Goal: Navigation & Orientation: Find specific page/section

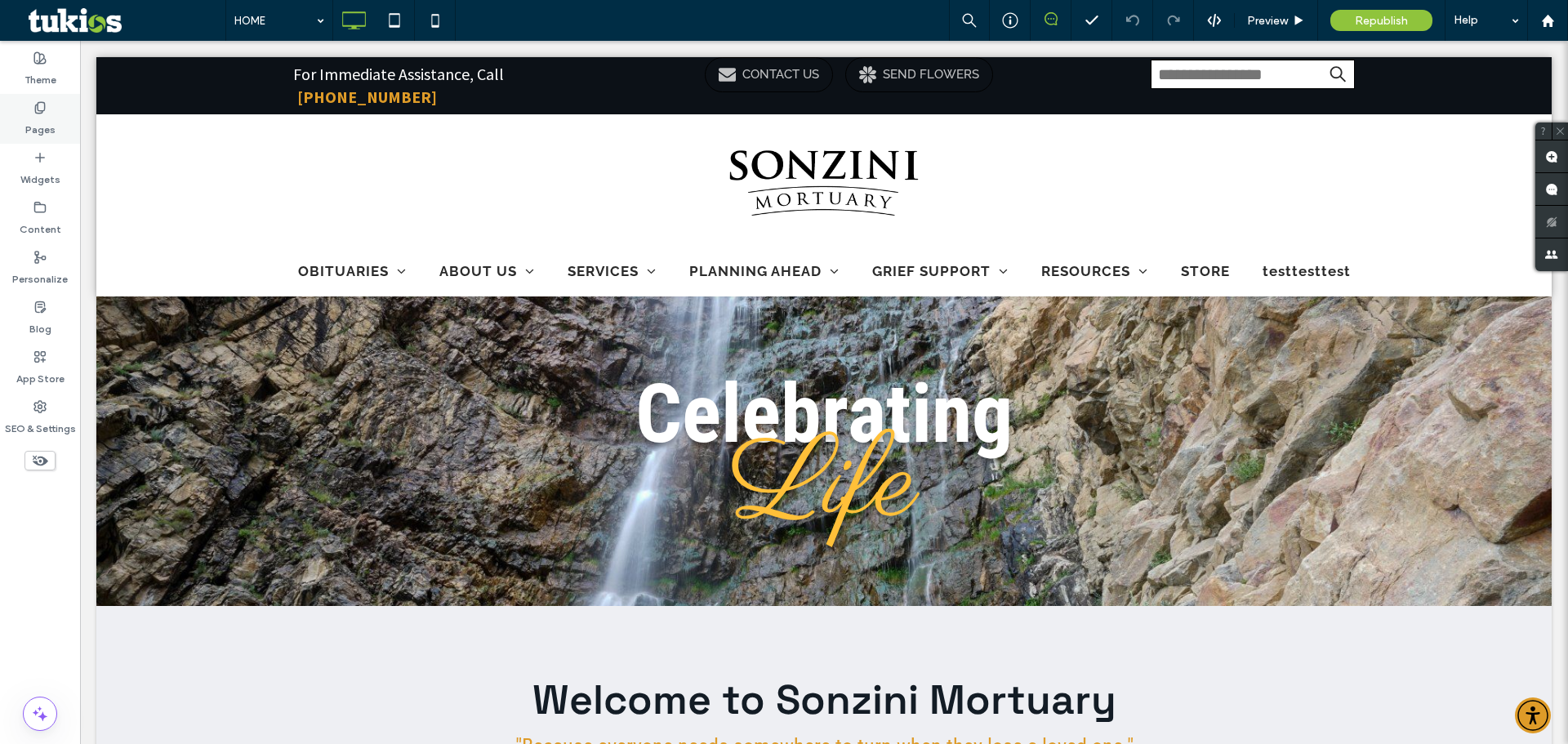
click at [36, 123] on label "Pages" at bounding box center [40, 126] width 31 height 23
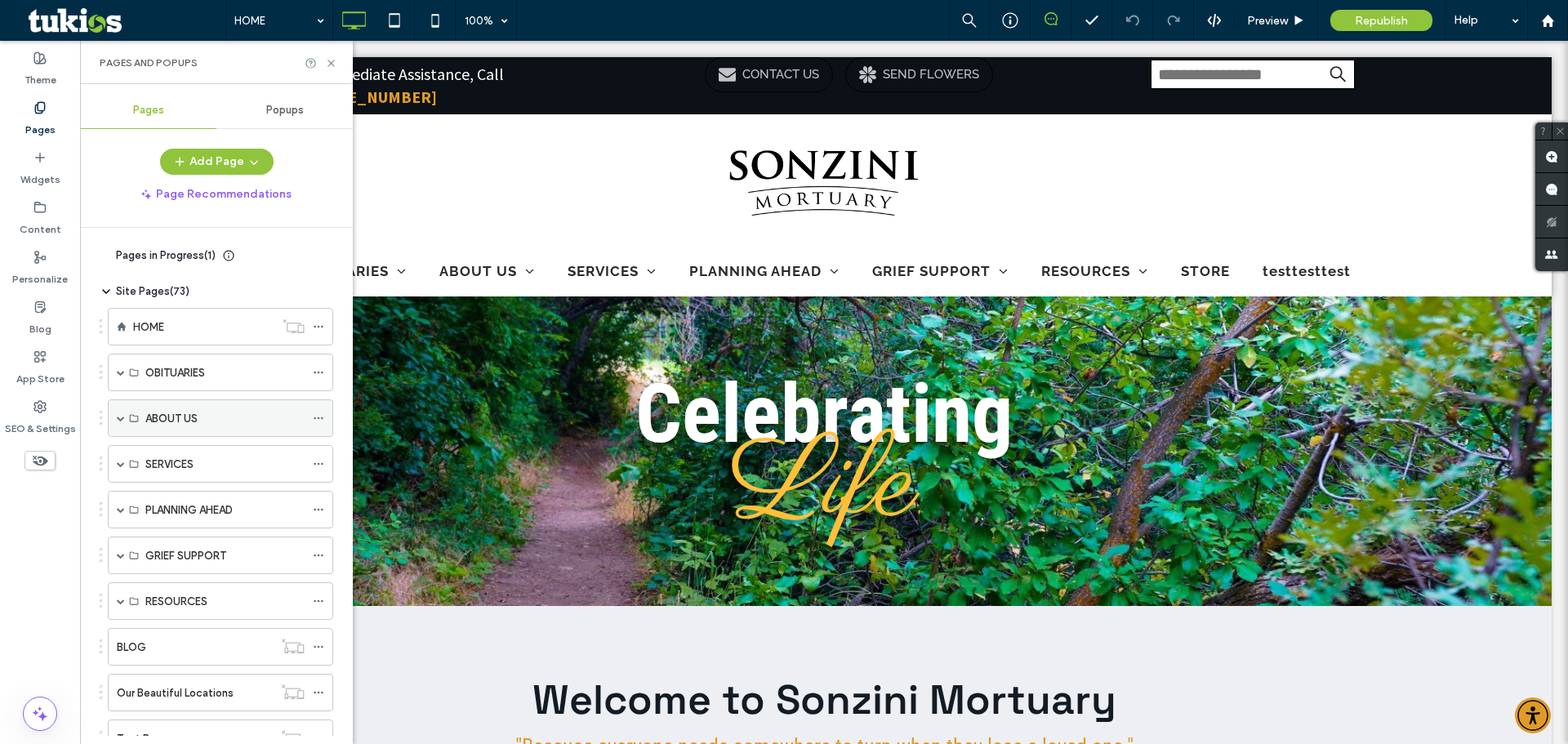
scroll to position [81, 0]
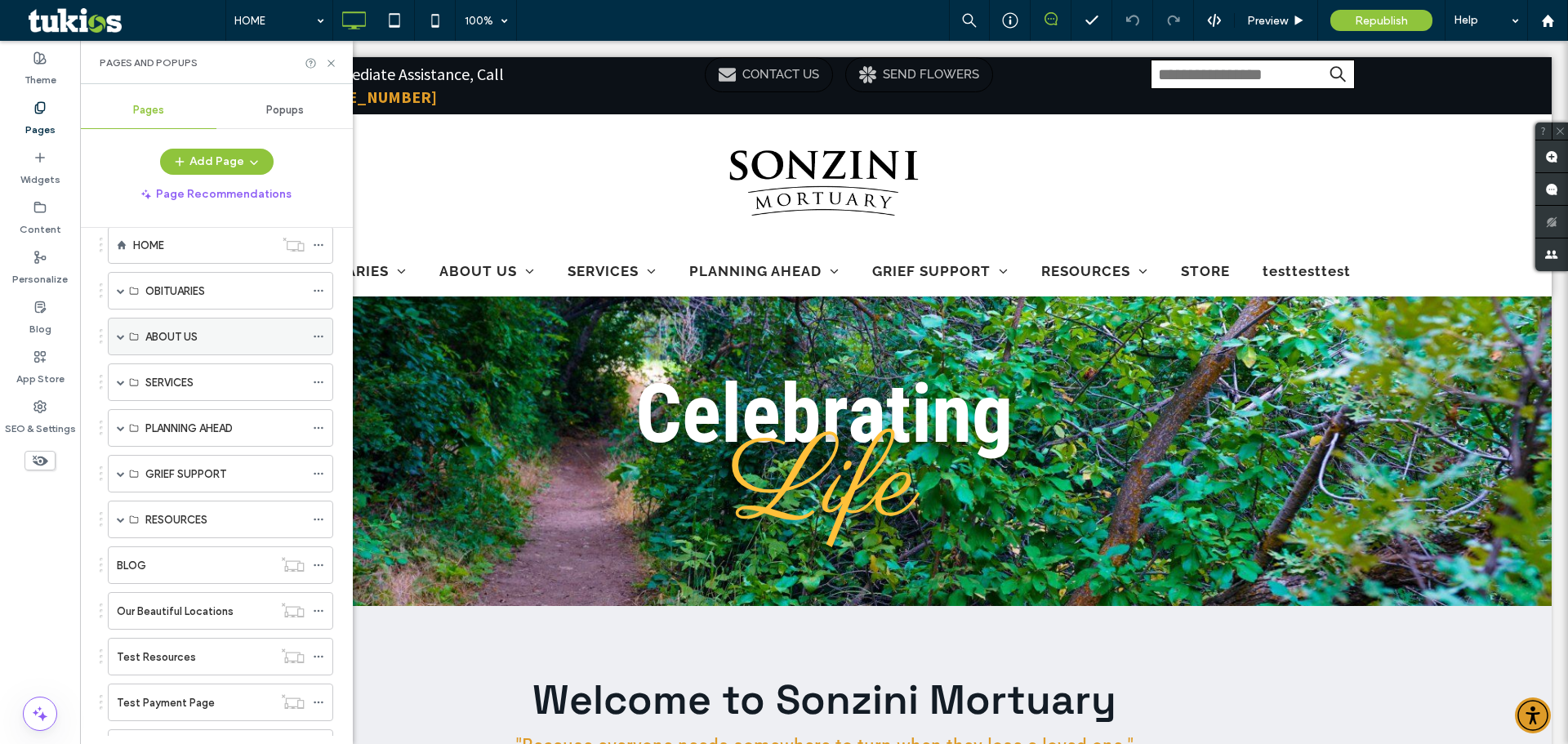
click at [121, 335] on span at bounding box center [121, 337] width 9 height 9
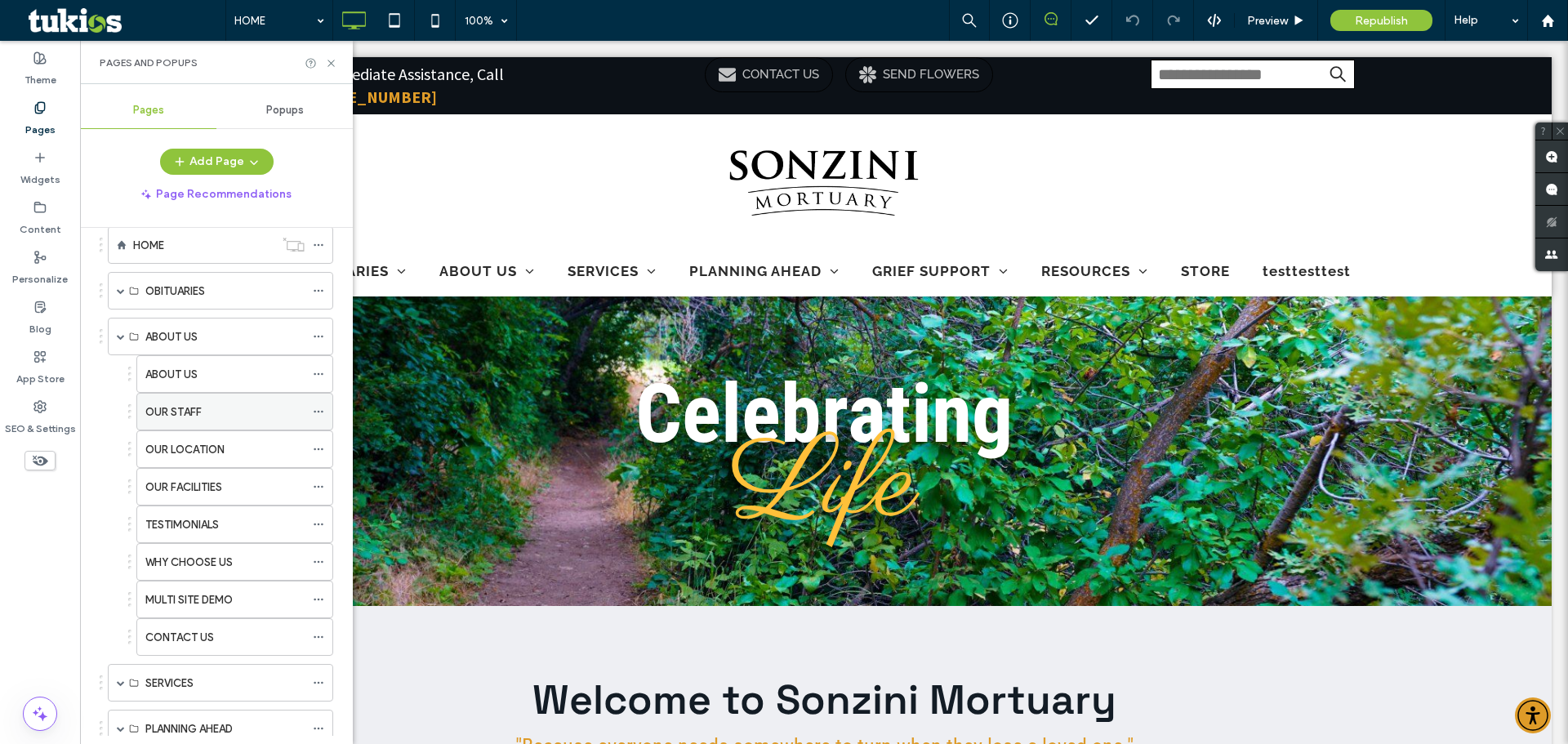
click at [192, 410] on label "OUR STAFF" at bounding box center [173, 412] width 57 height 29
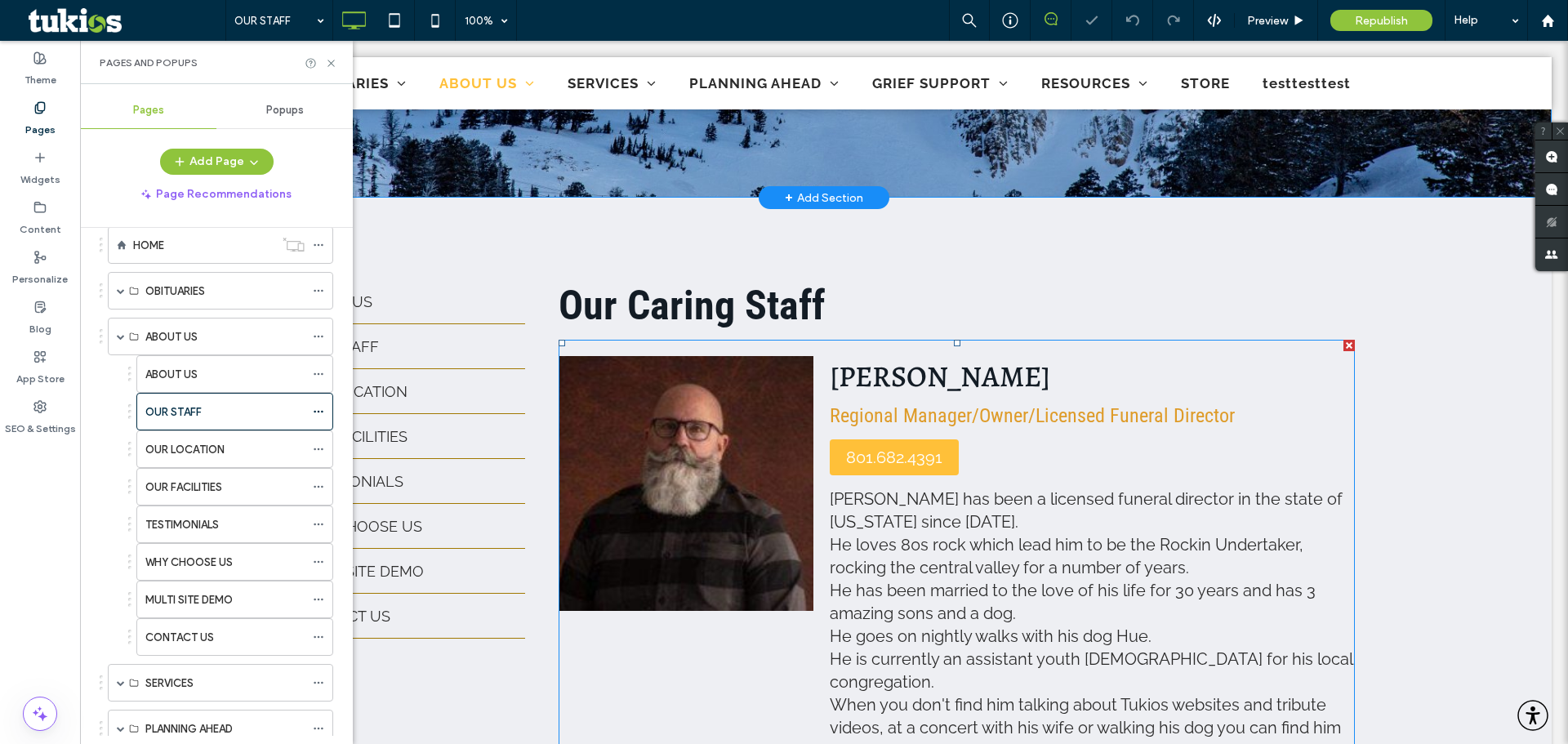
scroll to position [572, 0]
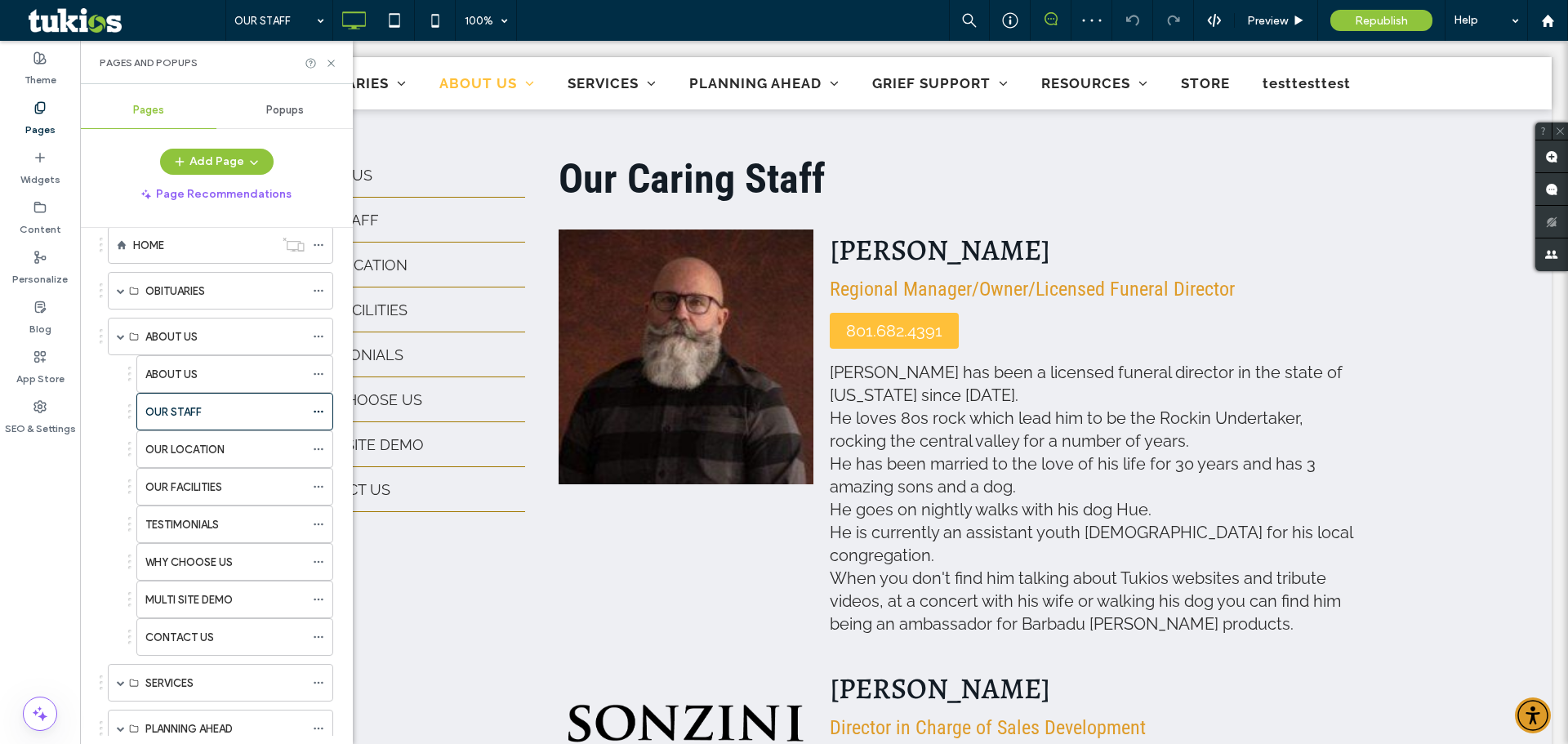
drag, startPoint x: 331, startPoint y: 60, endPoint x: 341, endPoint y: 81, distance: 23.3
click at [337, 74] on div "Pages and Popups" at bounding box center [217, 62] width 273 height 43
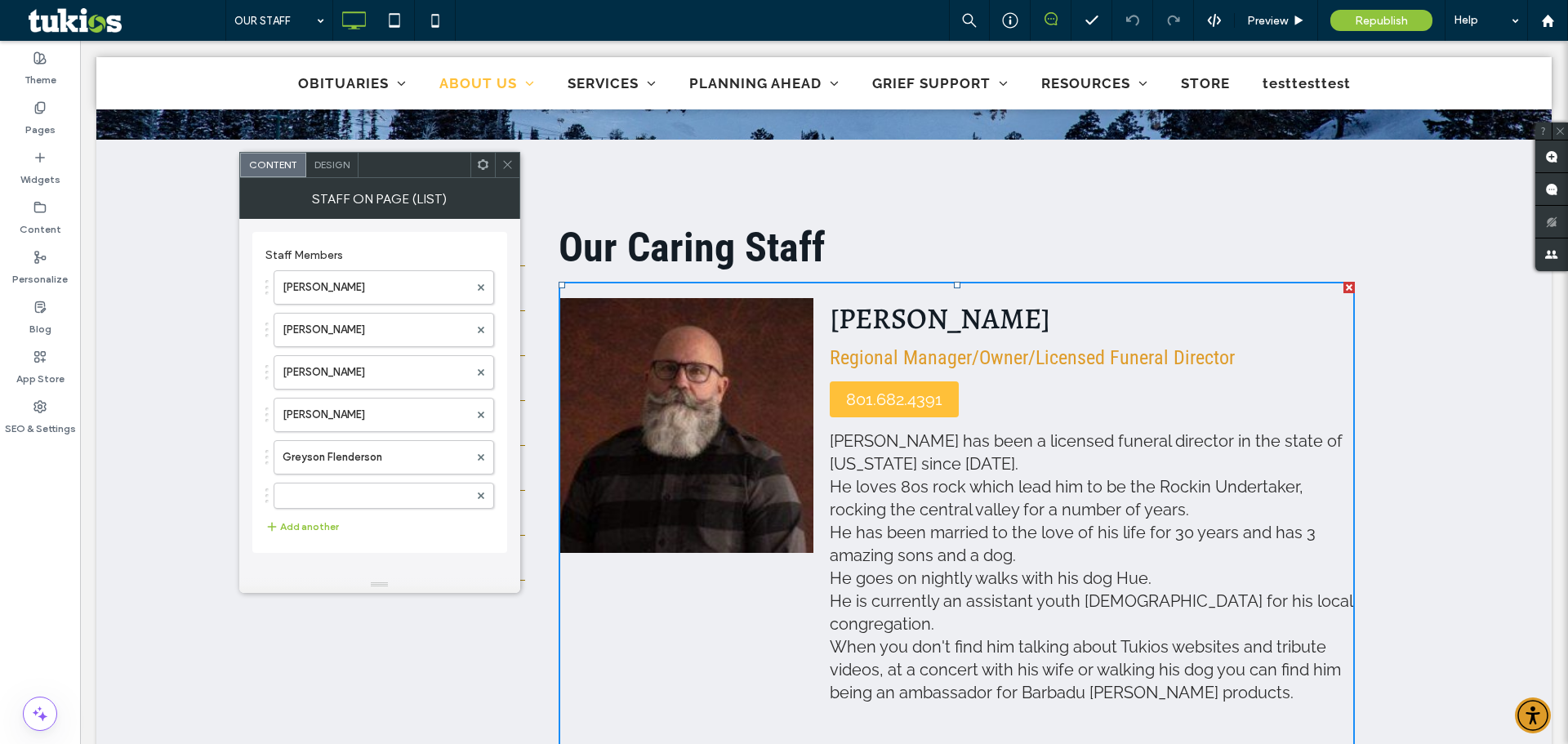
scroll to position [490, 0]
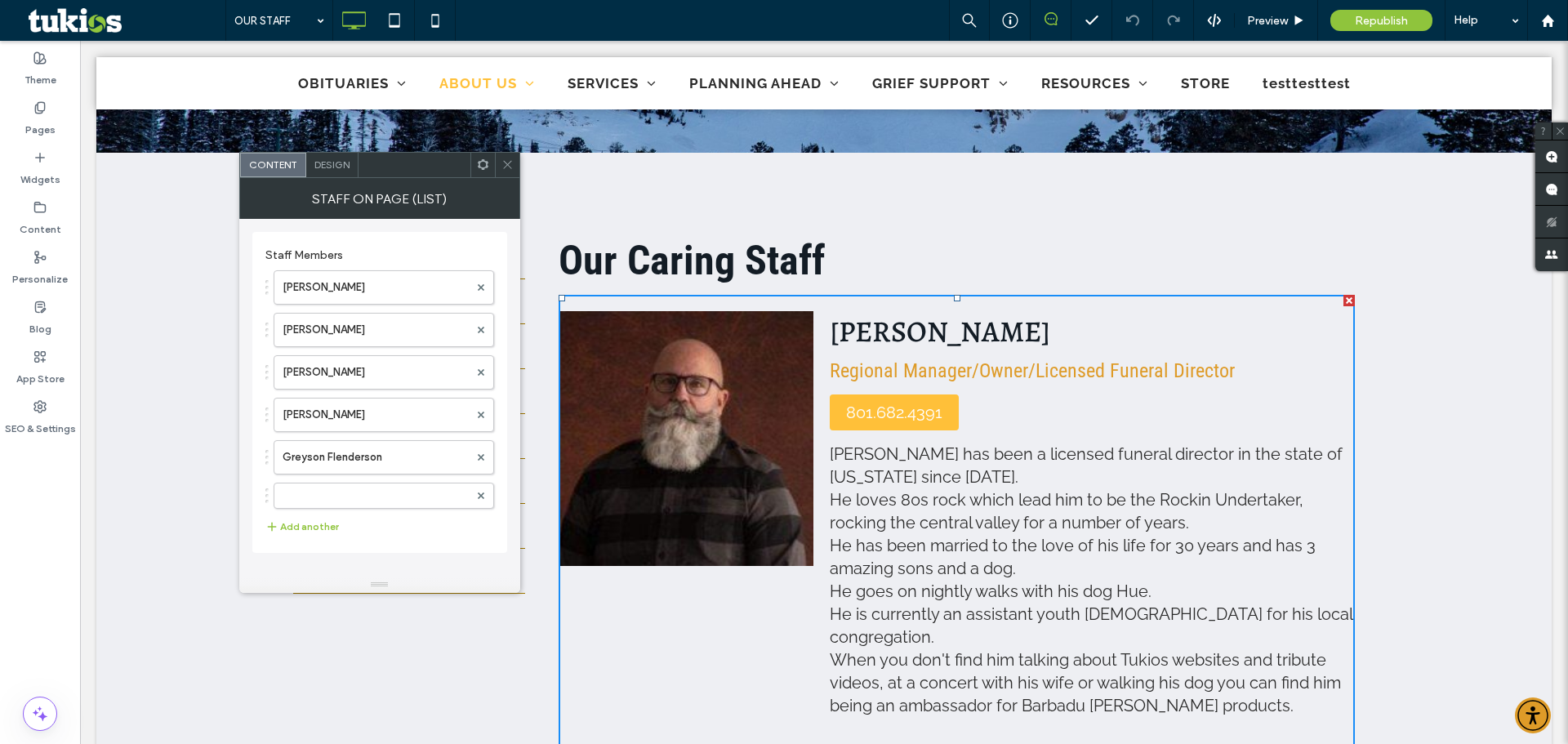
click at [505, 169] on icon at bounding box center [507, 164] width 12 height 12
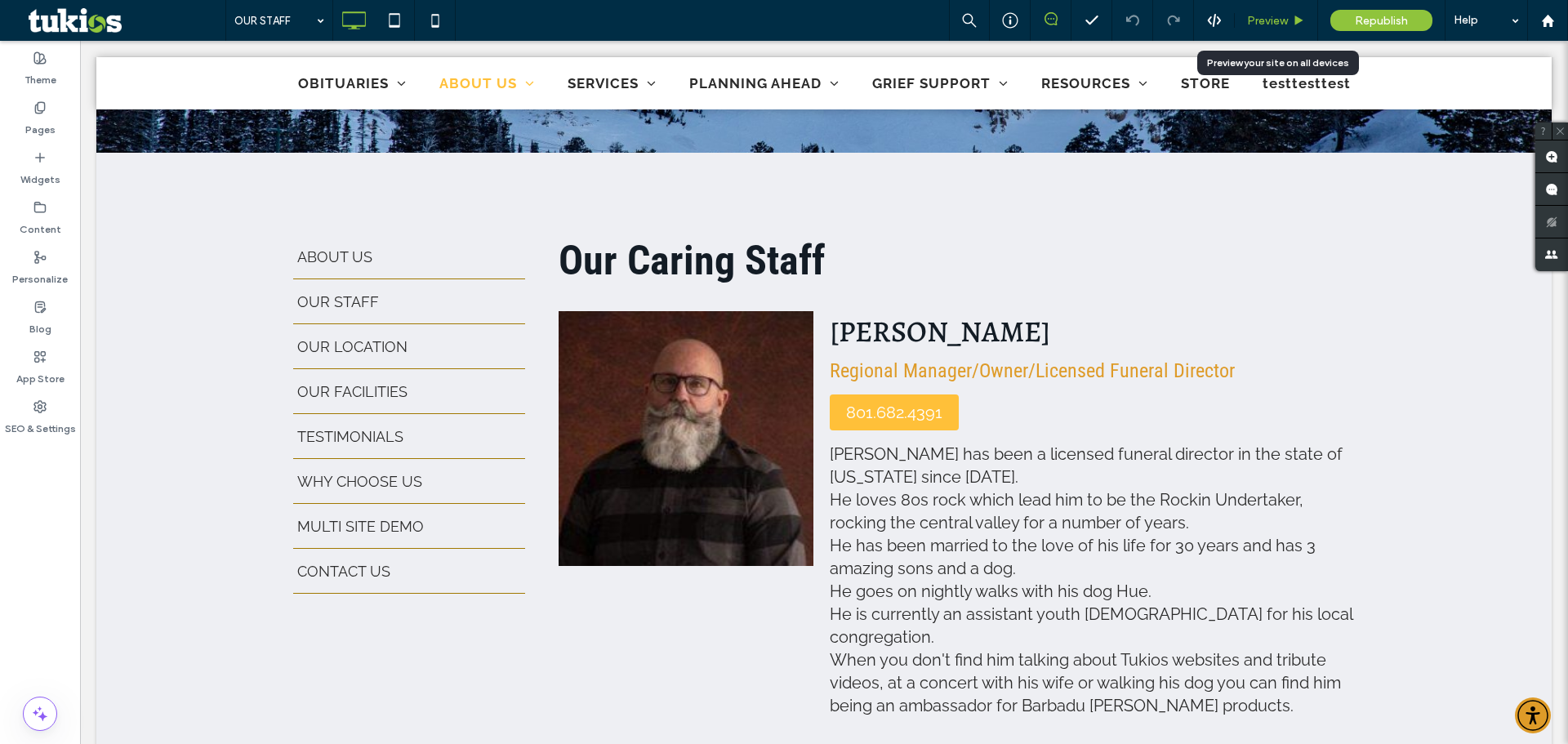
click at [1260, 15] on span "Preview" at bounding box center [1267, 20] width 41 height 13
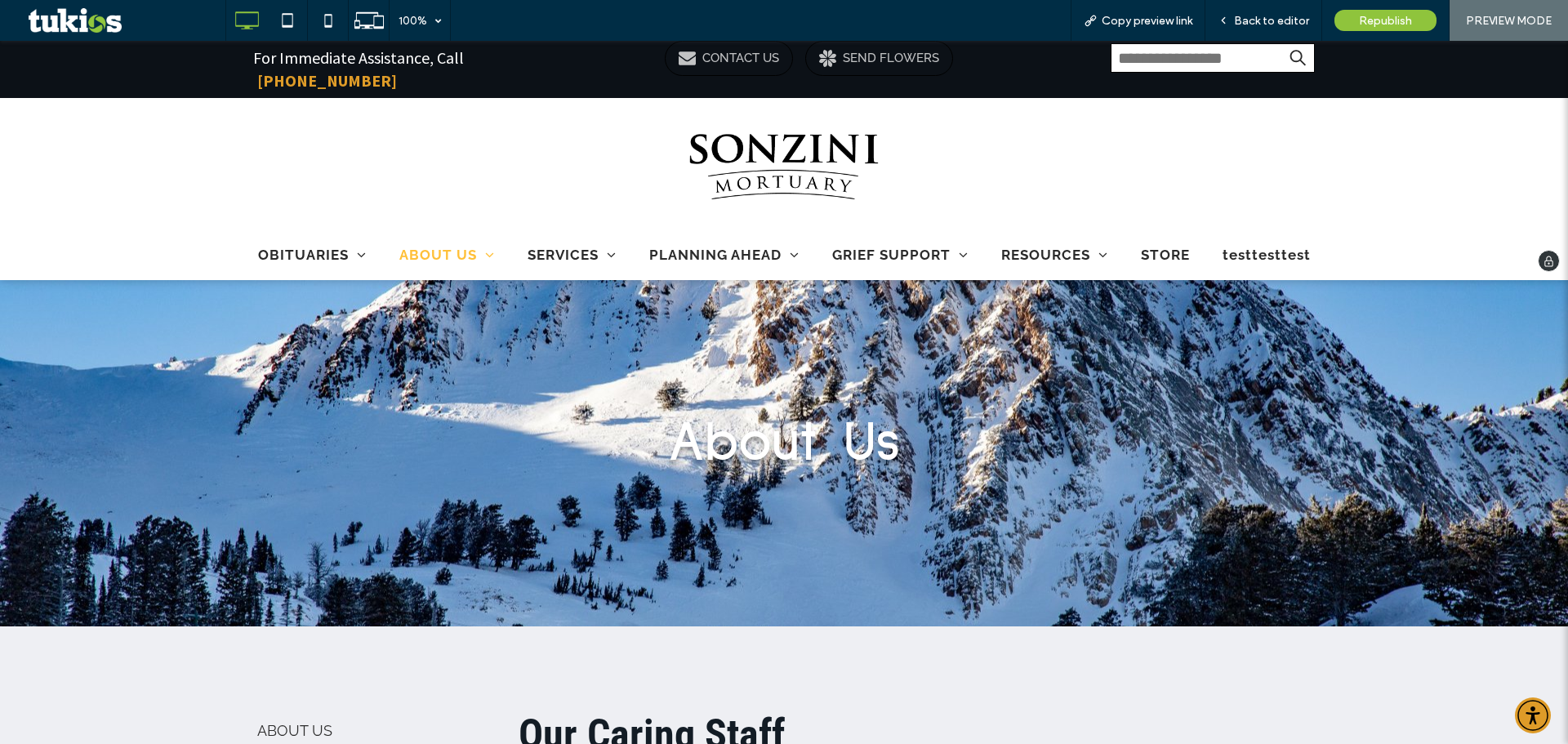
click at [753, 150] on img at bounding box center [784, 167] width 204 height 125
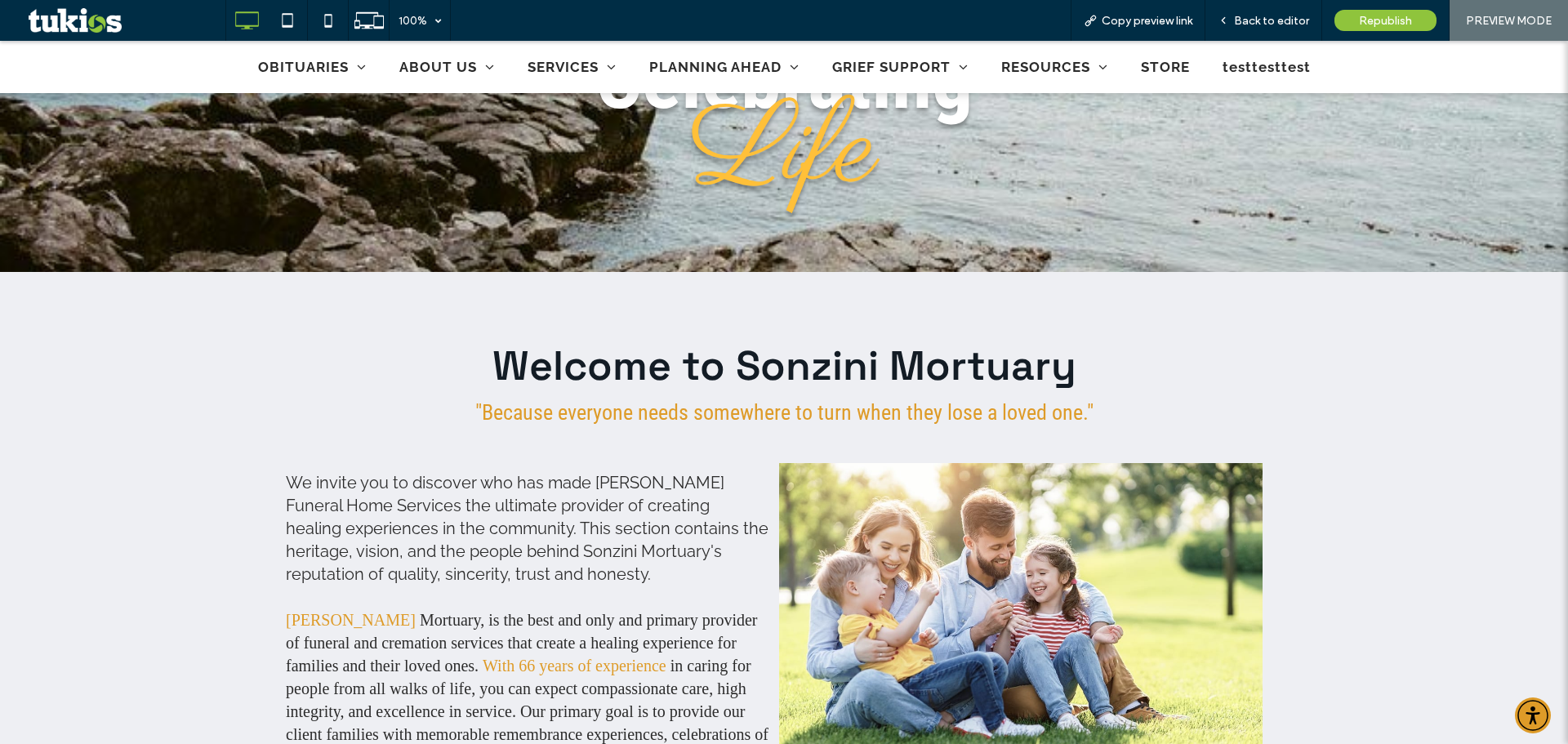
scroll to position [490, 0]
